Goal: Task Accomplishment & Management: Use online tool/utility

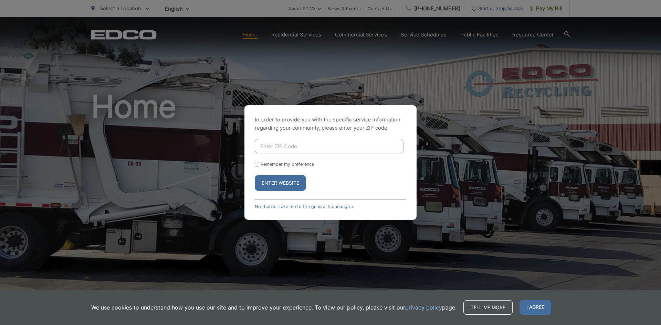
click at [275, 148] on input "Enter ZIP Code" at bounding box center [329, 146] width 149 height 14
type input "92024"
click at [291, 181] on button "Enter Website" at bounding box center [280, 183] width 51 height 16
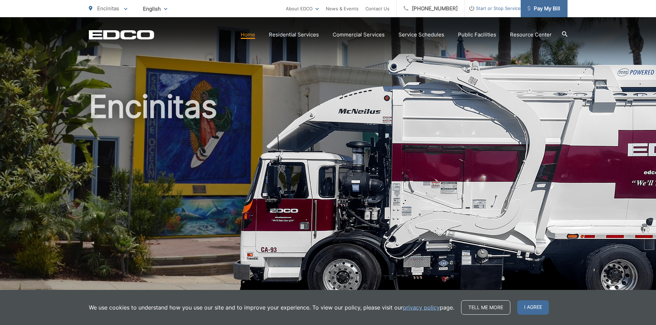
click at [539, 3] on link "Pay My Bill" at bounding box center [544, 8] width 47 height 17
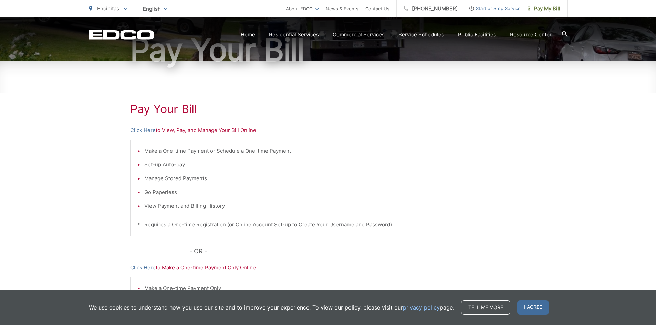
scroll to position [69, 0]
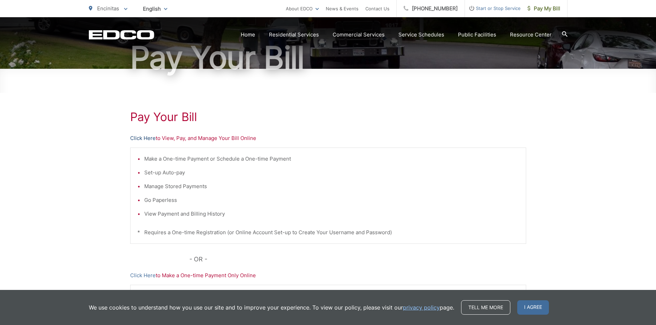
click at [145, 138] on link "Click Here" at bounding box center [142, 138] width 25 height 8
